Goal: Use online tool/utility: Utilize a website feature to perform a specific function

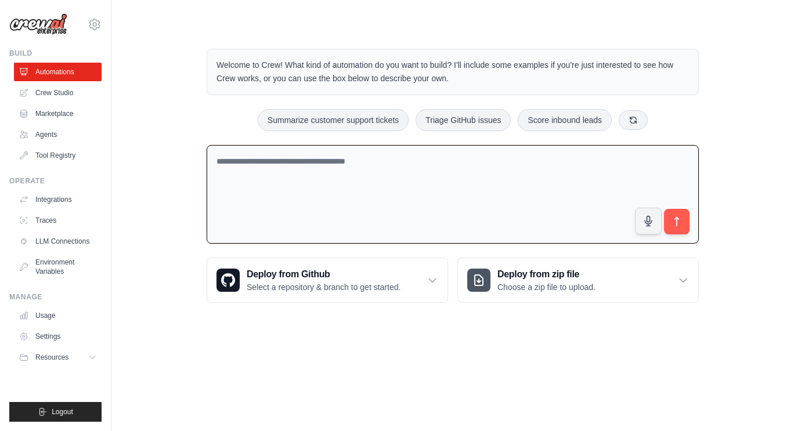
click at [315, 177] on textarea at bounding box center [453, 194] width 492 height 99
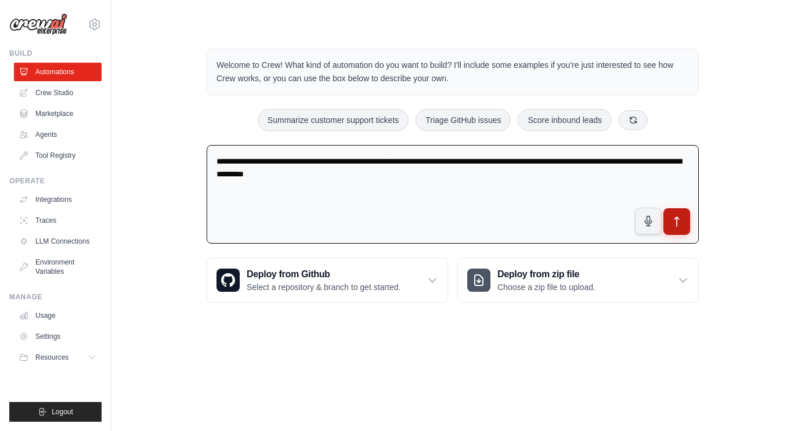
type textarea "**********"
click at [679, 218] on icon "submit" at bounding box center [677, 222] width 12 height 12
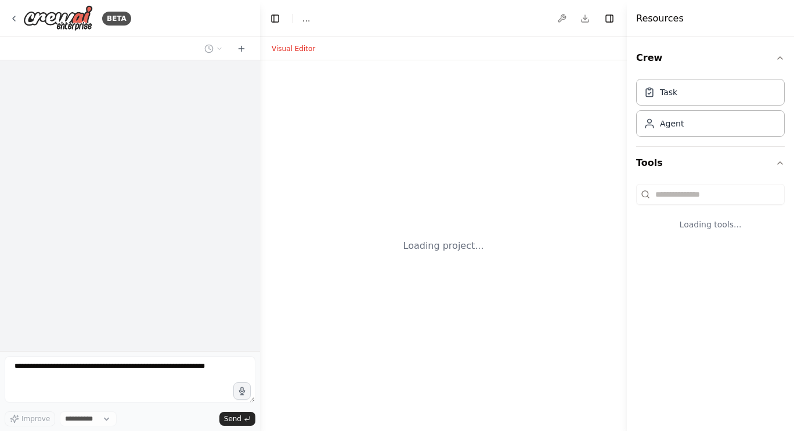
select select "****"
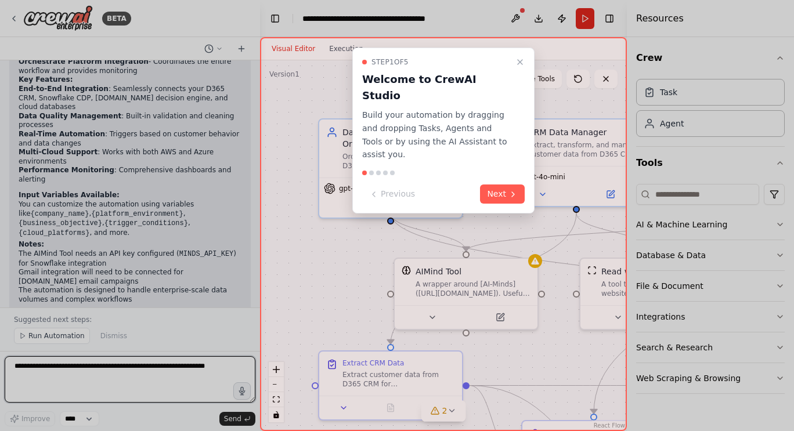
scroll to position [1284, 0]
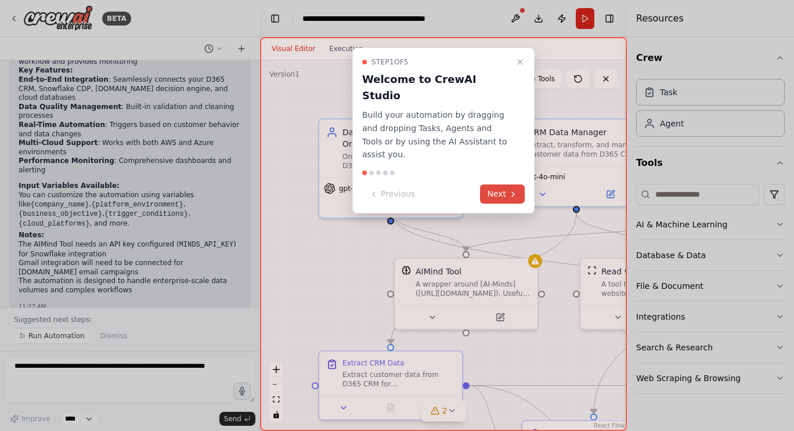
click at [497, 185] on button "Next" at bounding box center [502, 194] width 45 height 19
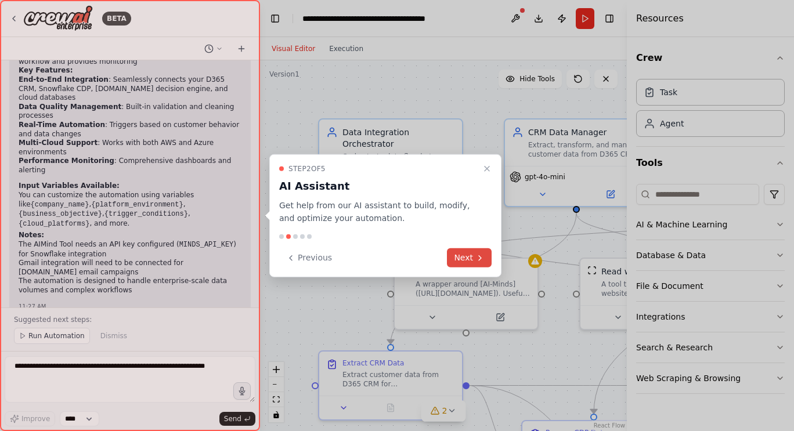
click at [470, 258] on button "Next" at bounding box center [469, 258] width 45 height 19
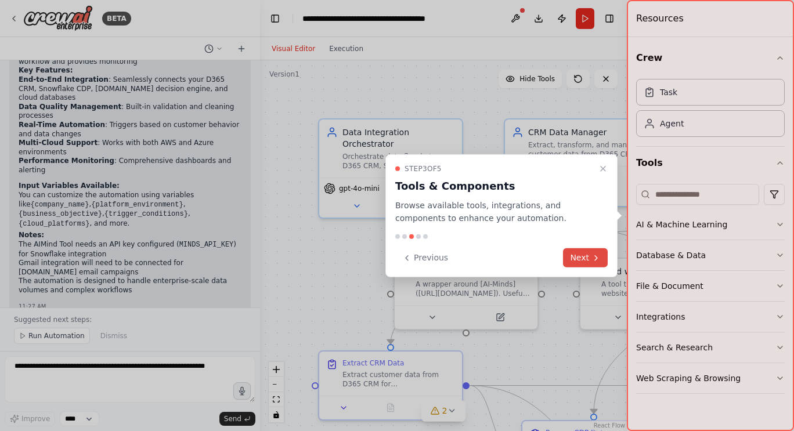
click at [573, 256] on button "Next" at bounding box center [585, 258] width 45 height 19
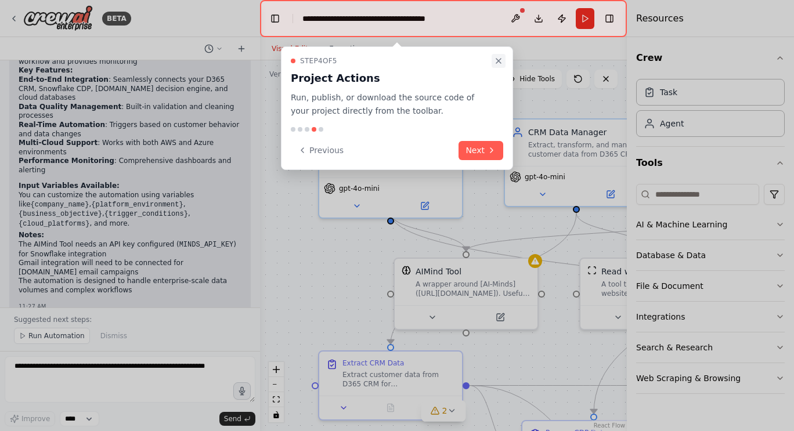
click at [496, 59] on icon "Close walkthrough" at bounding box center [498, 60] width 9 height 9
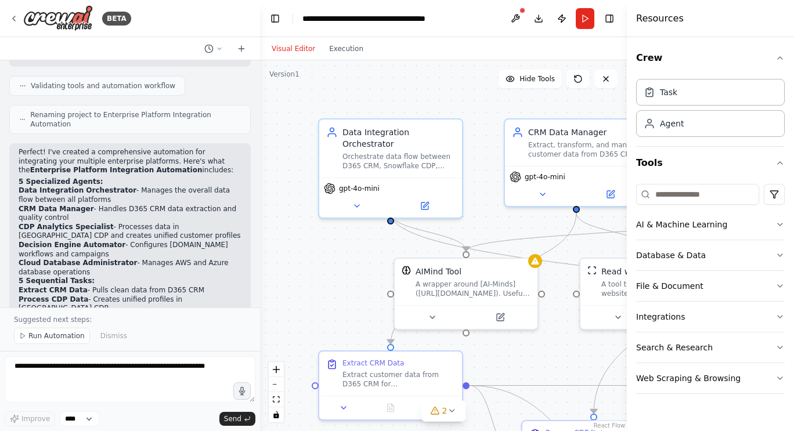
scroll to position [987, 0]
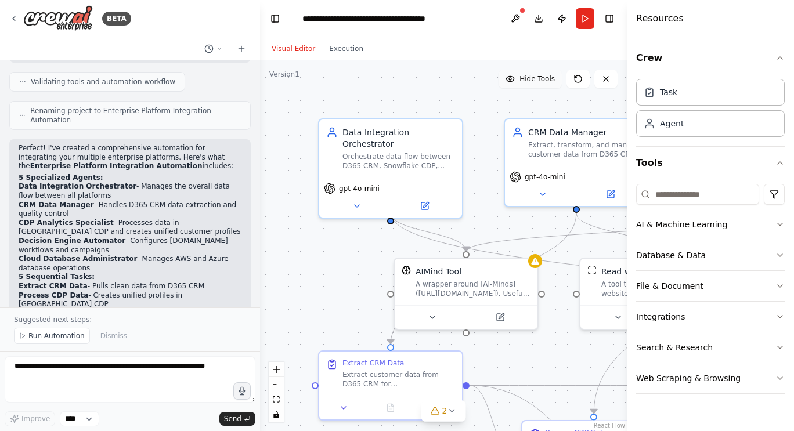
click at [539, 83] on span "Hide Tools" at bounding box center [537, 78] width 35 height 9
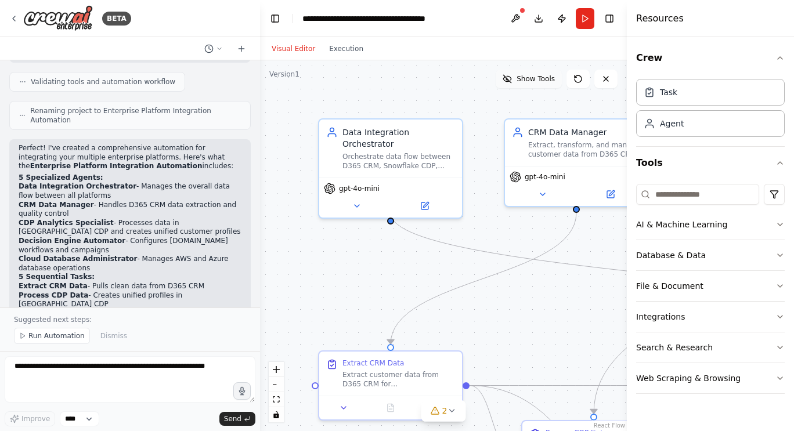
click at [539, 83] on span "Show Tools" at bounding box center [536, 78] width 38 height 9
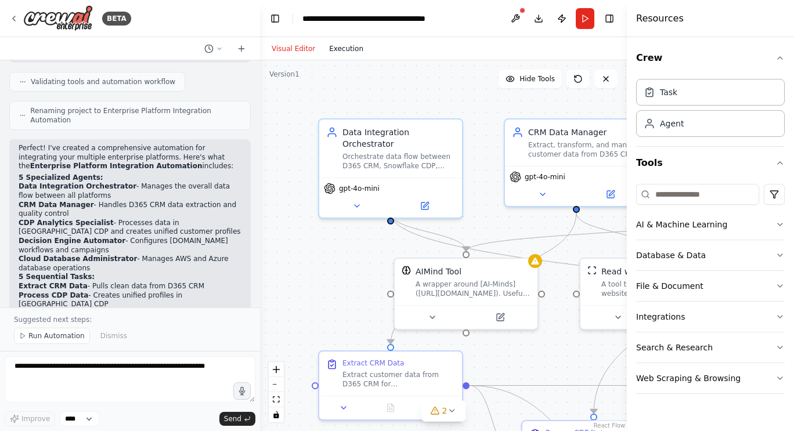
click at [339, 49] on button "Execution" at bounding box center [346, 49] width 48 height 14
click at [285, 51] on button "Visual Editor" at bounding box center [293, 49] width 57 height 14
click at [274, 372] on icon "zoom in" at bounding box center [276, 369] width 7 height 7
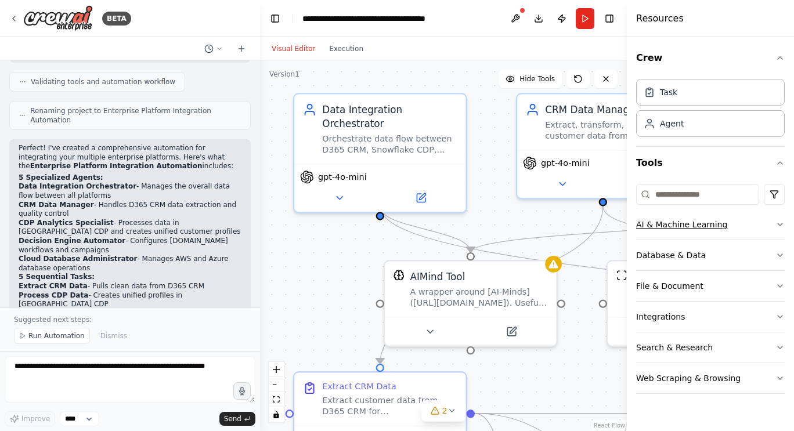
click at [780, 223] on icon "button" at bounding box center [780, 224] width 9 height 9
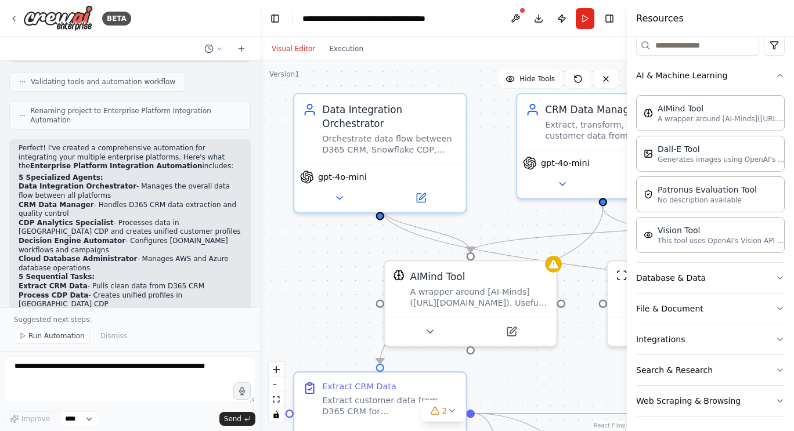
scroll to position [153, 0]
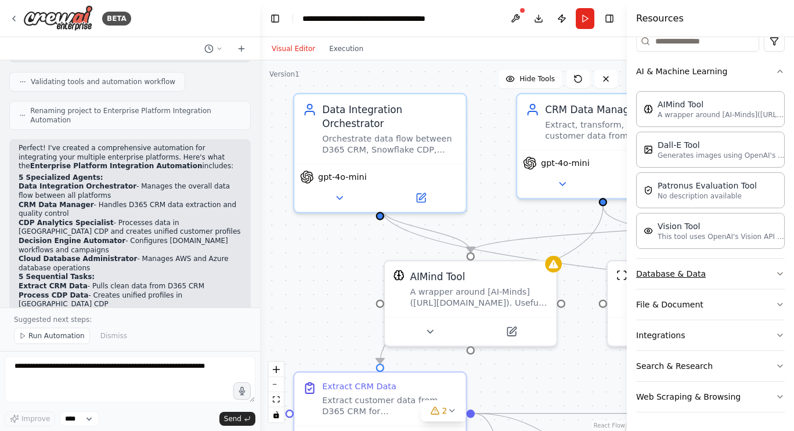
click at [735, 275] on button "Database & Data" at bounding box center [710, 274] width 149 height 30
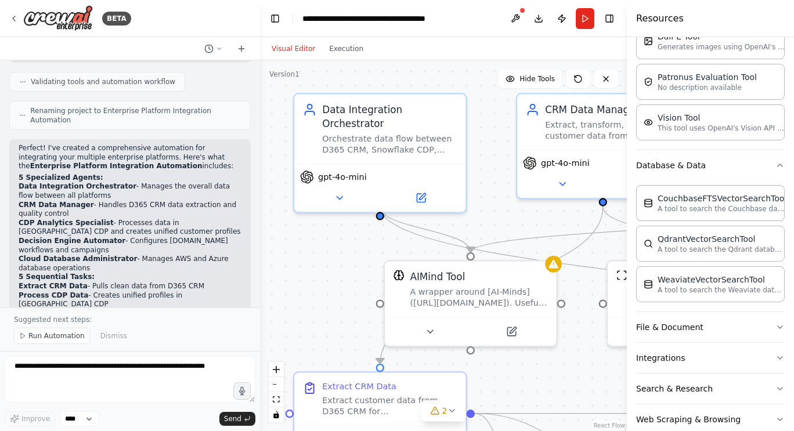
scroll to position [285, 0]
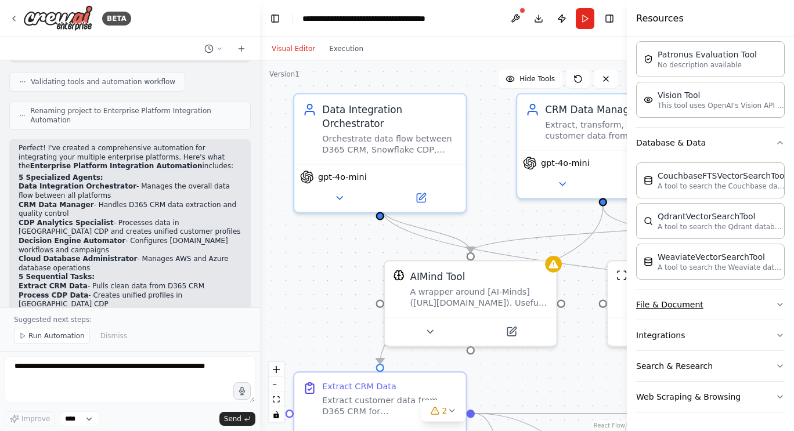
click at [737, 304] on button "File & Document" at bounding box center [710, 305] width 149 height 30
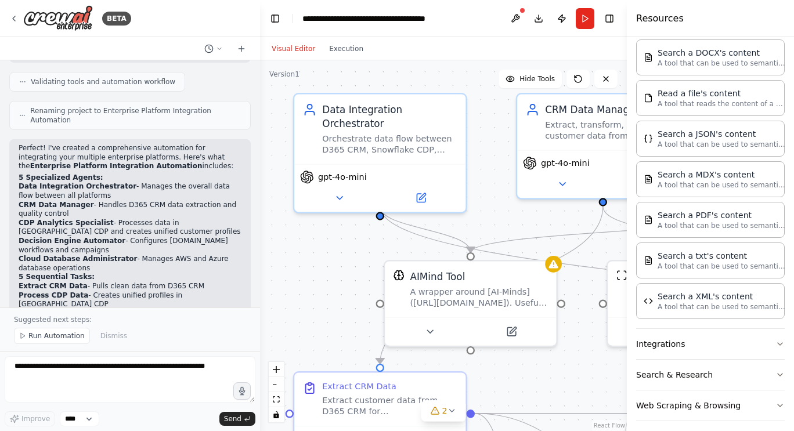
scroll to position [619, 0]
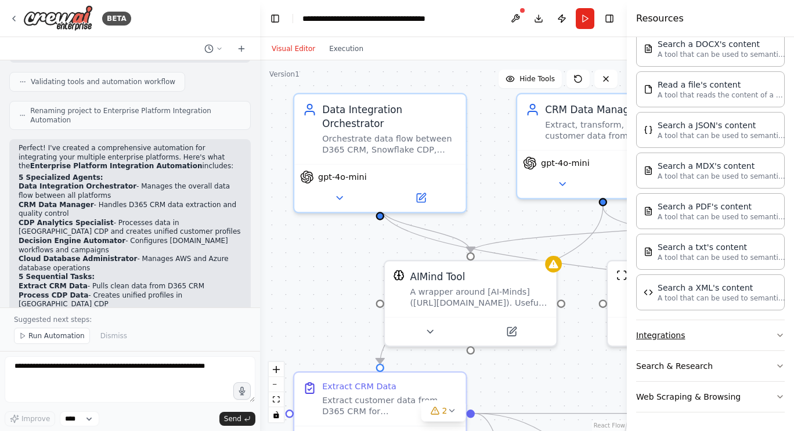
click at [692, 332] on button "Integrations" at bounding box center [710, 336] width 149 height 30
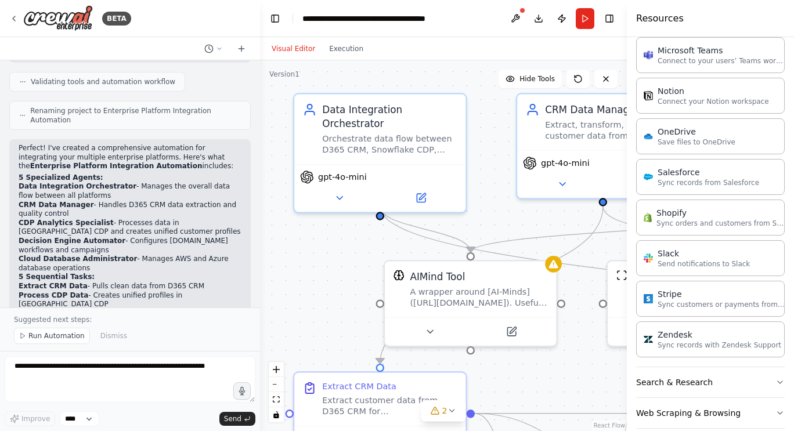
scroll to position [1441, 0]
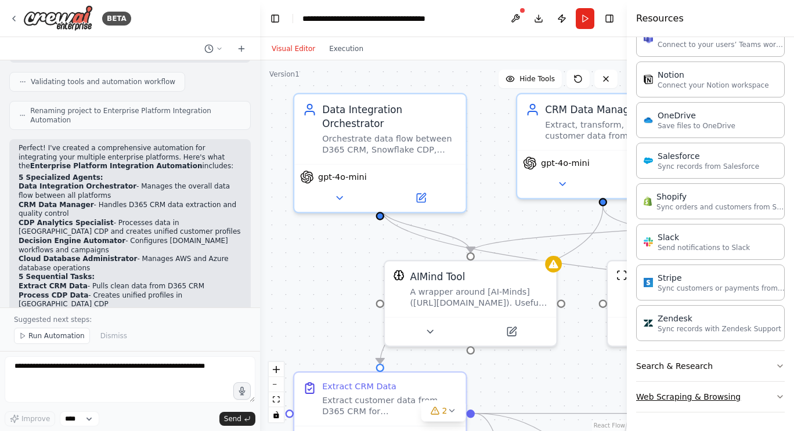
click at [687, 403] on button "Web Scraping & Browsing" at bounding box center [710, 397] width 149 height 30
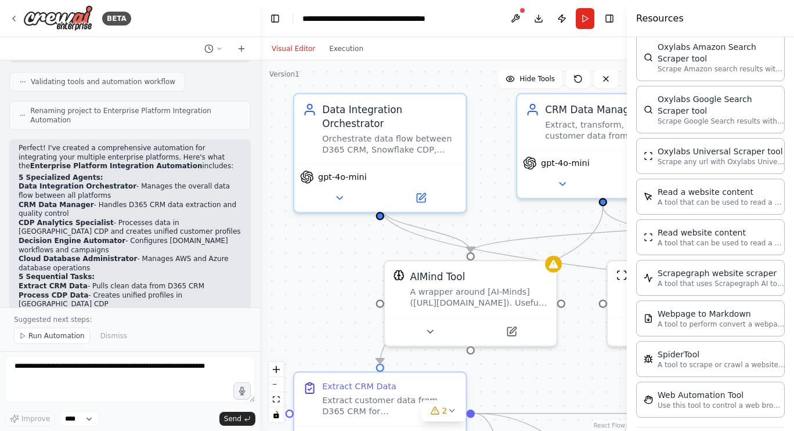
scroll to position [2095, 0]
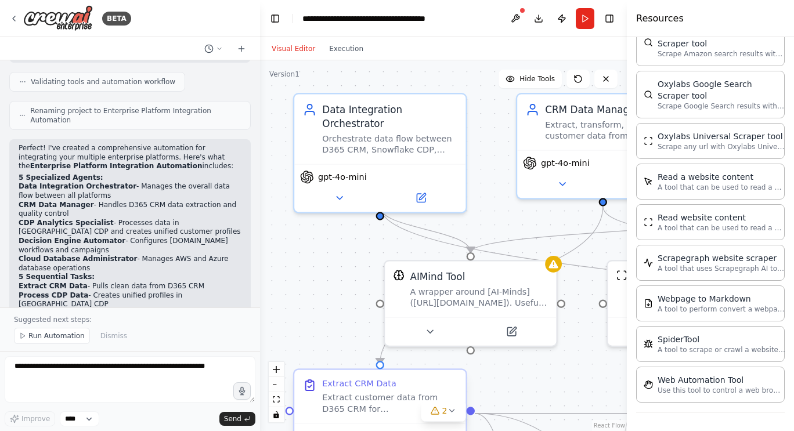
click at [335, 400] on div "Extract customer data from D365 CRM for {company_name}, including contact infor…" at bounding box center [389, 404] width 135 height 22
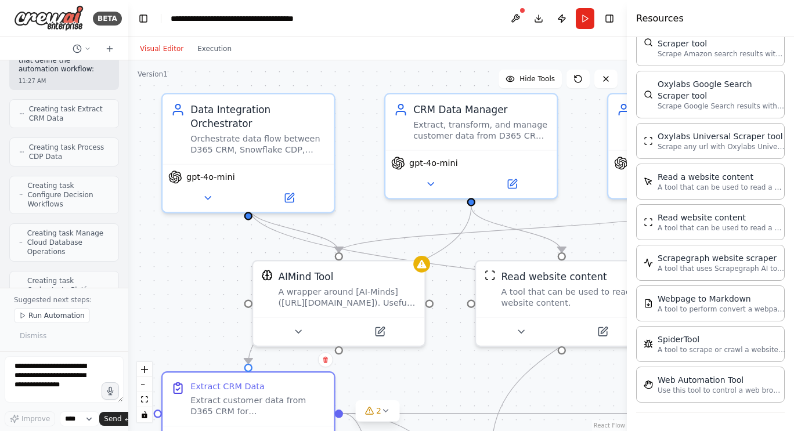
scroll to position [1594, 0]
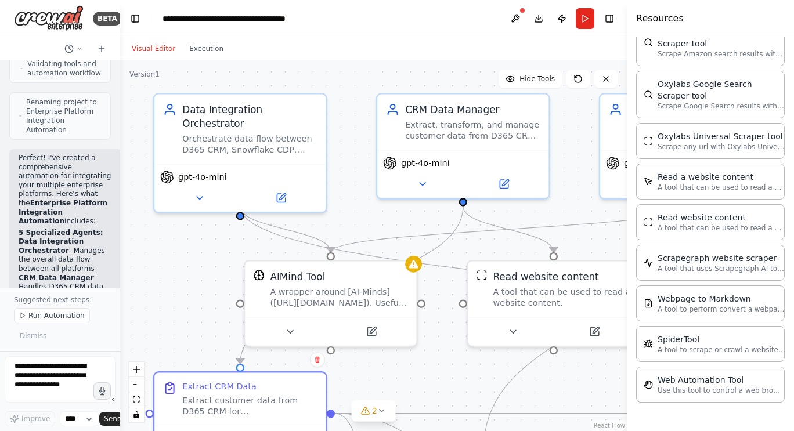
drag, startPoint x: 257, startPoint y: 136, endPoint x: 32, endPoint y: 160, distance: 226.6
click at [32, 160] on div "BETA How do I automate the process from the front end digial experience platfor…" at bounding box center [60, 215] width 120 height 431
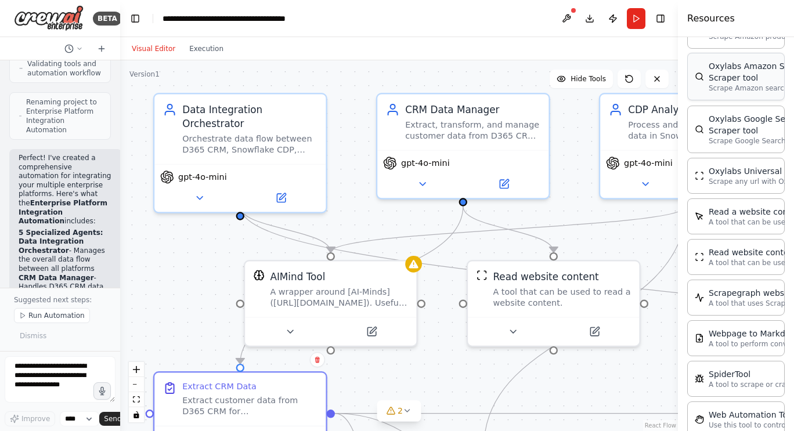
scroll to position [2130, 0]
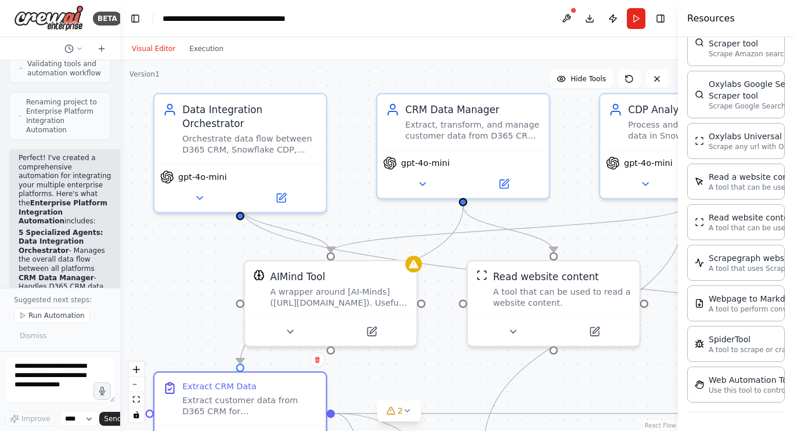
drag, startPoint x: 628, startPoint y: 53, endPoint x: 793, endPoint y: 57, distance: 165.6
click at [793, 57] on div "Resources Crew Task Agent Tools AI & Machine Learning AIMind Tool A wrapper aro…" at bounding box center [736, 215] width 116 height 431
click at [408, 405] on button "2" at bounding box center [399, 411] width 45 height 21
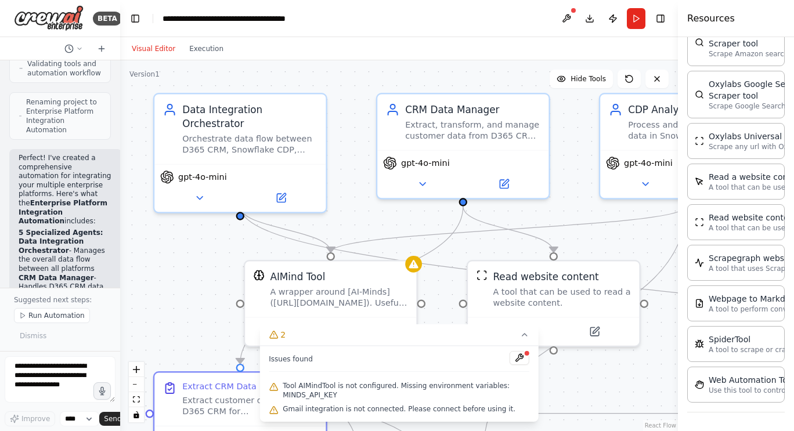
click at [567, 380] on div ".deletable-edge-delete-btn { width: 20px; height: 20px; border: 0px solid #ffff…" at bounding box center [399, 245] width 558 height 371
click at [279, 333] on div "2" at bounding box center [277, 335] width 17 height 12
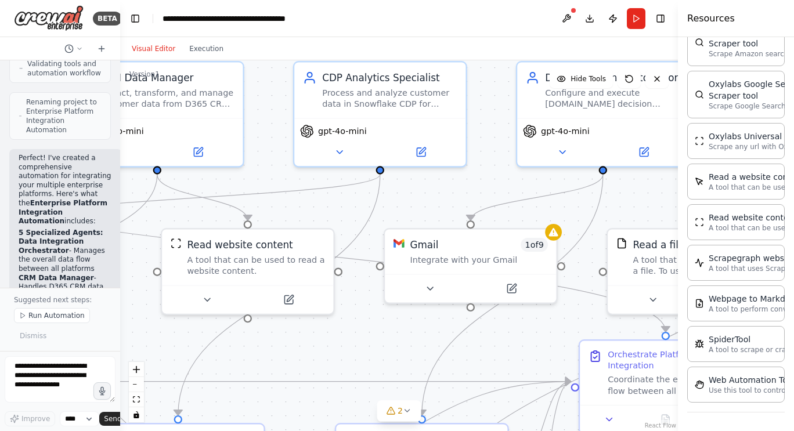
drag, startPoint x: 563, startPoint y: 208, endPoint x: 257, endPoint y: 176, distance: 307.7
click at [257, 176] on div ".deletable-edge-delete-btn { width: 20px; height: 20px; border: 0px solid #ffff…" at bounding box center [399, 245] width 558 height 371
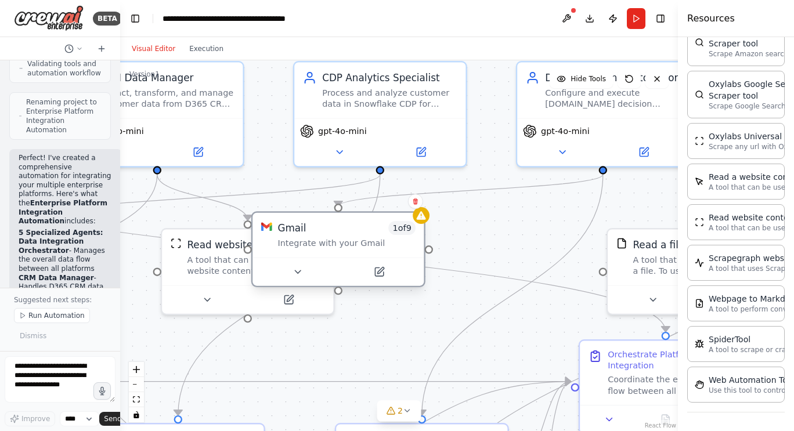
drag, startPoint x: 462, startPoint y: 232, endPoint x: 329, endPoint y: 217, distance: 133.9
click at [329, 217] on div "Gmail 1 of 9 Integrate with your Gmail" at bounding box center [338, 235] width 171 height 45
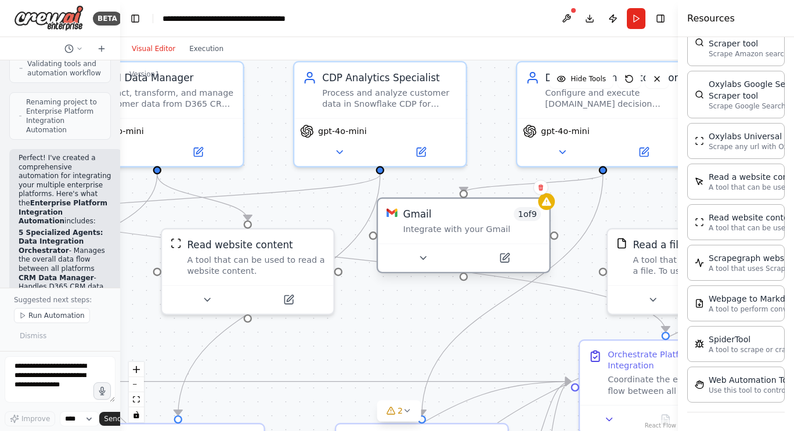
drag, startPoint x: 364, startPoint y: 252, endPoint x: 488, endPoint y: 237, distance: 125.2
click at [488, 237] on div "Gmail 1 of 9 Integrate with your Gmail" at bounding box center [463, 221] width 171 height 45
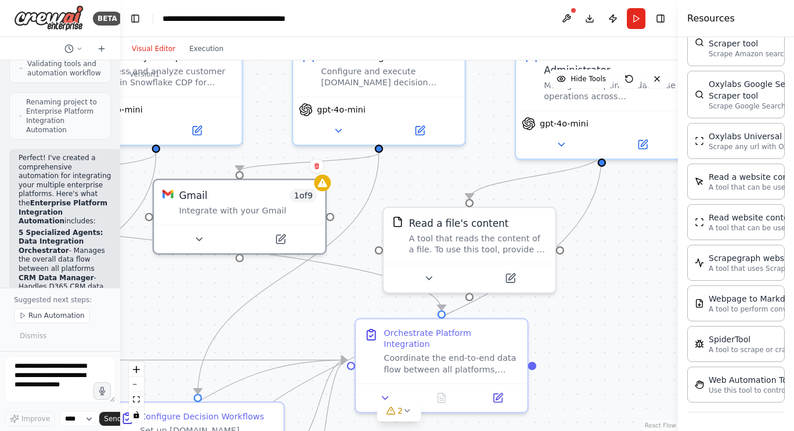
drag, startPoint x: 429, startPoint y: 351, endPoint x: 205, endPoint y: 330, distance: 225.2
click at [205, 330] on div ".deletable-edge-delete-btn { width: 20px; height: 20px; border: 0px solid #ffff…" at bounding box center [399, 245] width 558 height 371
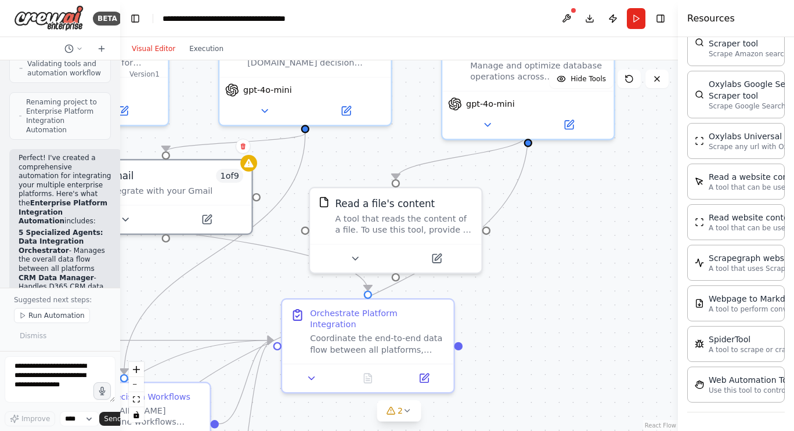
drag, startPoint x: 304, startPoint y: 318, endPoint x: 230, endPoint y: 298, distance: 76.3
click at [230, 298] on div ".deletable-edge-delete-btn { width: 20px; height: 20px; border: 0px solid #ffff…" at bounding box center [399, 245] width 558 height 371
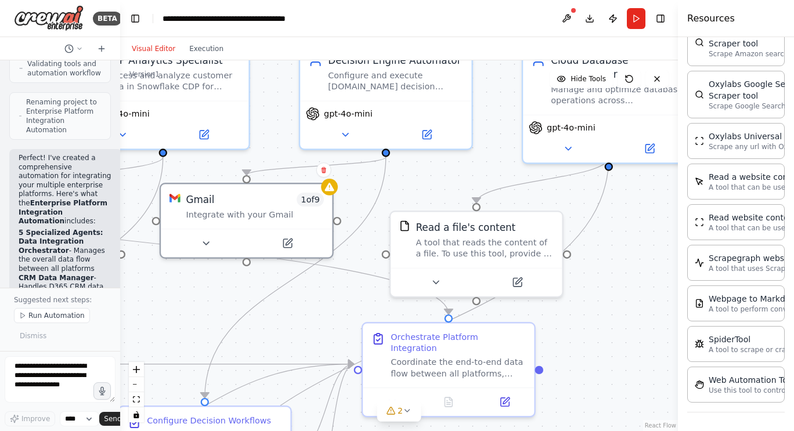
drag, startPoint x: 568, startPoint y: 256, endPoint x: 649, endPoint y: 279, distance: 84.2
click at [649, 279] on div ".deletable-edge-delete-btn { width: 20px; height: 20px; border: 0px solid #ffff…" at bounding box center [399, 245] width 558 height 371
click at [657, 78] on icon at bounding box center [657, 78] width 9 height 9
click at [658, 76] on icon at bounding box center [657, 78] width 9 height 9
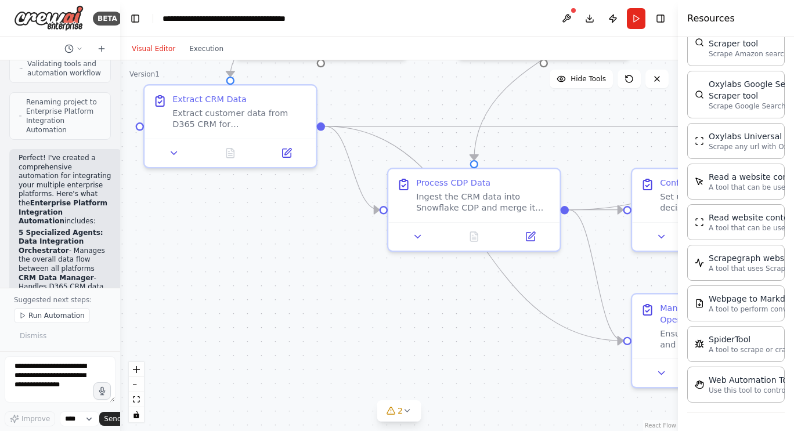
drag, startPoint x: 156, startPoint y: 305, endPoint x: 669, endPoint y: 67, distance: 565.9
click at [669, 67] on div ".deletable-edge-delete-btn { width: 20px; height: 20px; border: 0px solid #ffff…" at bounding box center [399, 245] width 558 height 371
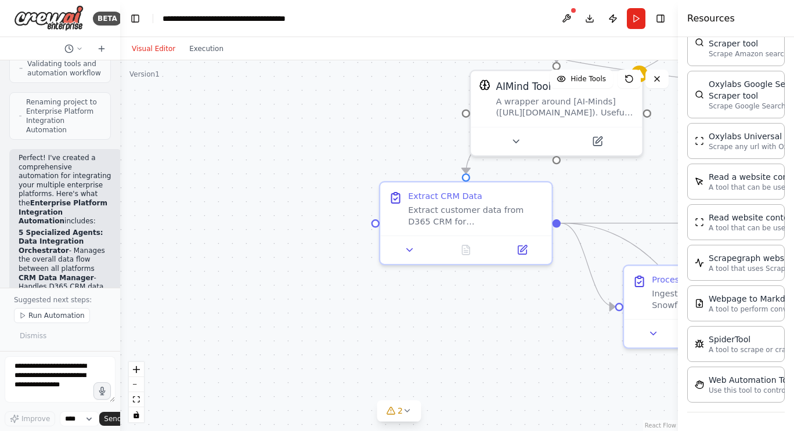
drag, startPoint x: 286, startPoint y: 324, endPoint x: 522, endPoint y: 421, distance: 254.9
click at [522, 421] on div ".deletable-edge-delete-btn { width: 20px; height: 20px; border: 0px solid #ffff…" at bounding box center [399, 245] width 558 height 371
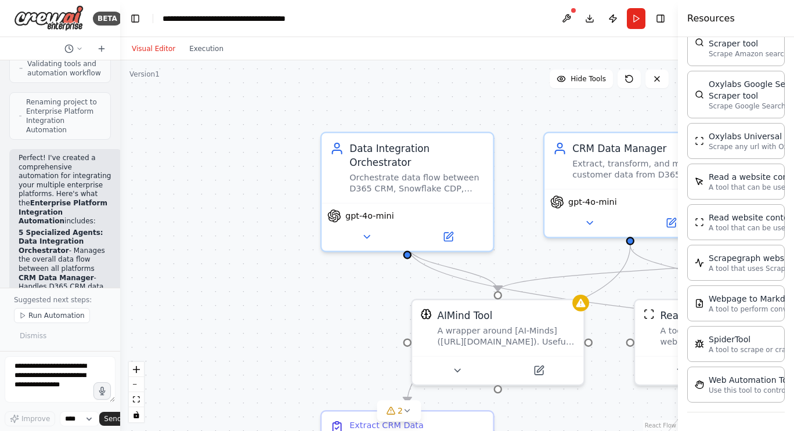
drag, startPoint x: 315, startPoint y: 163, endPoint x: 256, endPoint y: 395, distance: 239.6
click at [256, 395] on div ".deletable-edge-delete-btn { width: 20px; height: 20px; border: 0px solid #ffff…" at bounding box center [399, 245] width 558 height 371
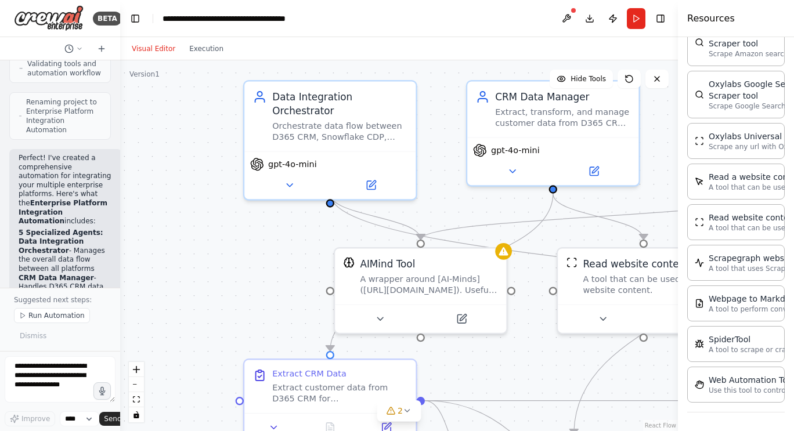
drag, startPoint x: 206, startPoint y: 177, endPoint x: 128, endPoint y: 123, distance: 94.6
click at [128, 123] on div ".deletable-edge-delete-btn { width: 20px; height: 20px; border: 0px solid #ffff…" at bounding box center [399, 245] width 558 height 371
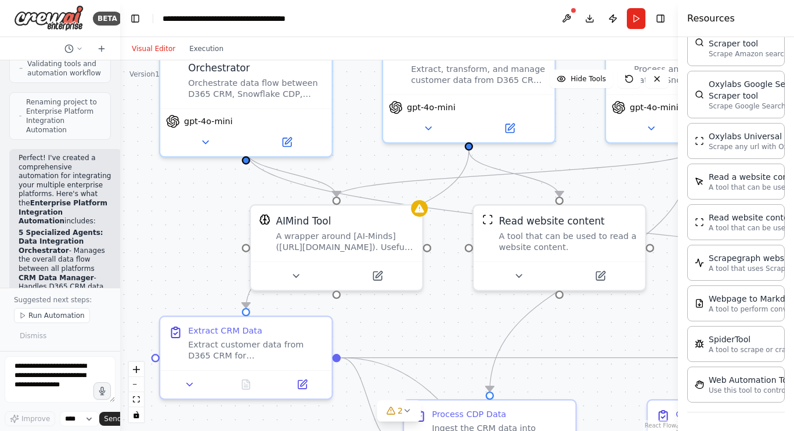
drag, startPoint x: 223, startPoint y: 265, endPoint x: 139, endPoint y: 222, distance: 94.5
click at [139, 222] on div ".deletable-edge-delete-btn { width: 20px; height: 20px; border: 0px solid #ffff…" at bounding box center [399, 245] width 558 height 371
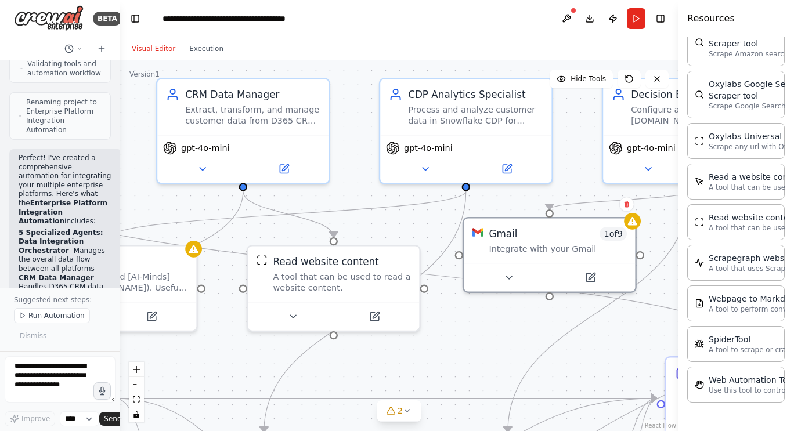
drag, startPoint x: 447, startPoint y: 316, endPoint x: 221, endPoint y: 357, distance: 229.5
click at [221, 357] on div ".deletable-edge-delete-btn { width: 20px; height: 20px; border: 0px solid #ffff…" at bounding box center [399, 245] width 558 height 371
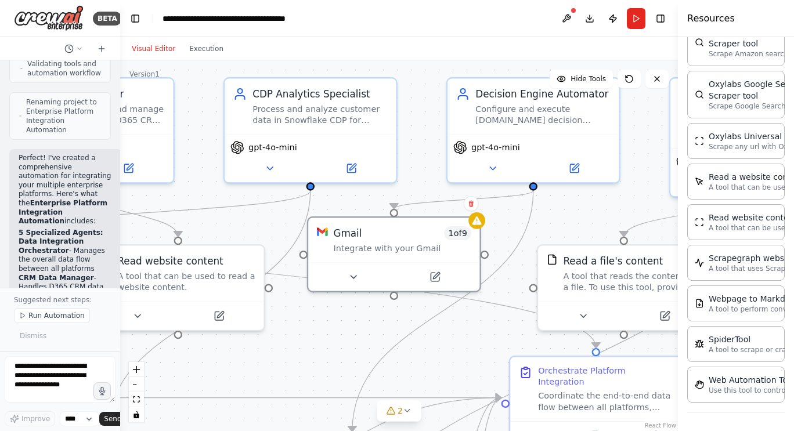
drag, startPoint x: 413, startPoint y: 365, endPoint x: 257, endPoint y: 365, distance: 155.6
click at [257, 365] on div ".deletable-edge-delete-btn { width: 20px; height: 20px; border: 0px solid #ffff…" at bounding box center [399, 245] width 558 height 371
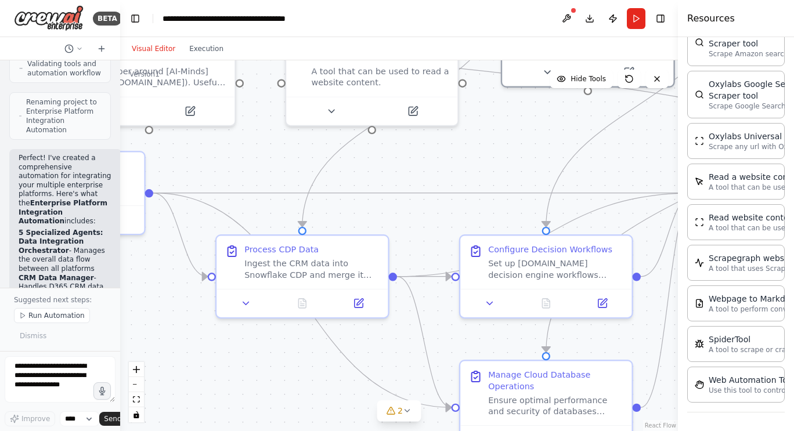
drag, startPoint x: 314, startPoint y: 342, endPoint x: 508, endPoint y: 137, distance: 282.2
click at [508, 137] on div ".deletable-edge-delete-btn { width: 20px; height: 20px; border: 0px solid #ffff…" at bounding box center [399, 245] width 558 height 371
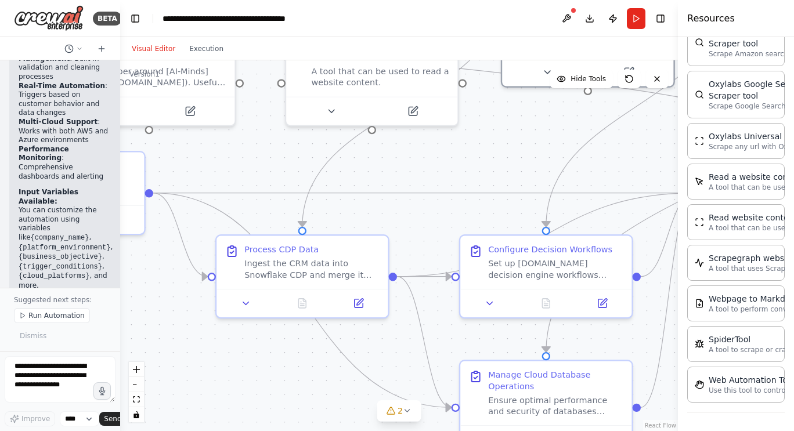
scroll to position [2384, 0]
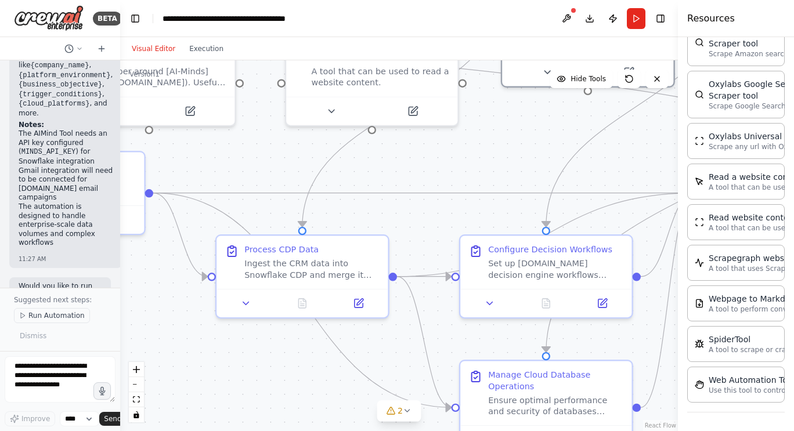
click at [41, 314] on span "Run Automation" at bounding box center [56, 315] width 56 height 9
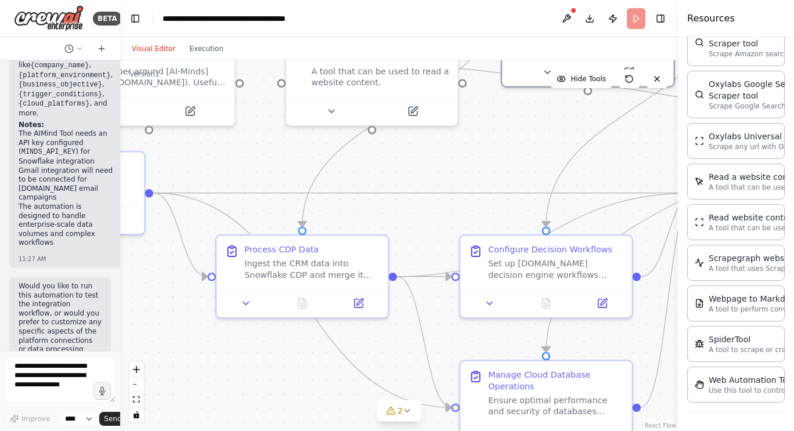
scroll to position [2321, 0]
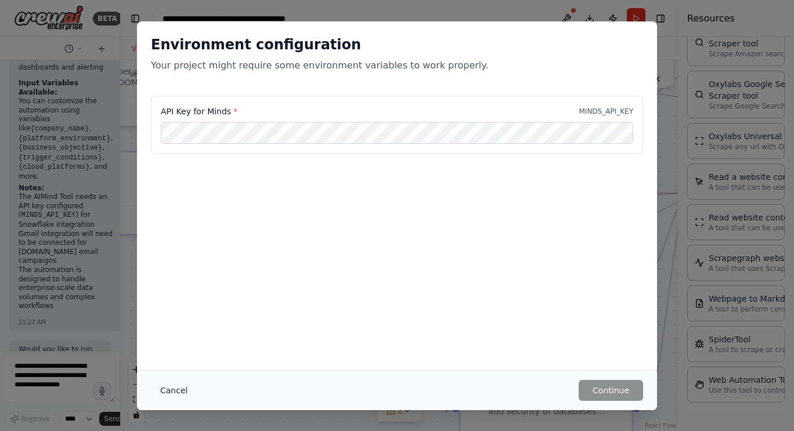
click at [172, 391] on button "Cancel" at bounding box center [174, 390] width 46 height 21
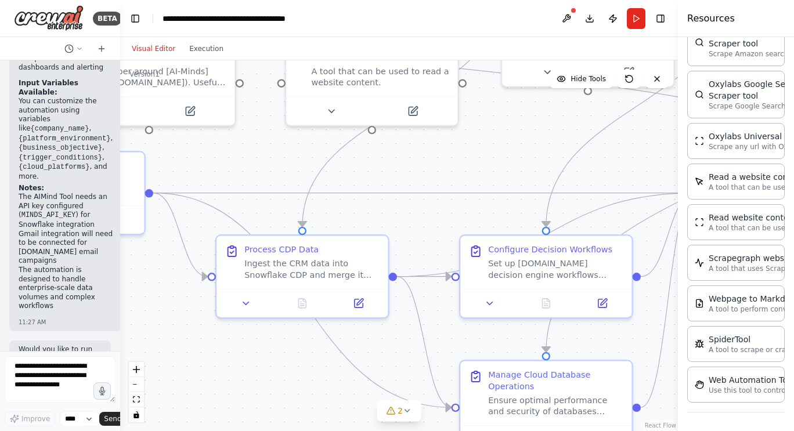
click at [116, 325] on div at bounding box center [118, 215] width 5 height 431
